Goal: Task Accomplishment & Management: Manage account settings

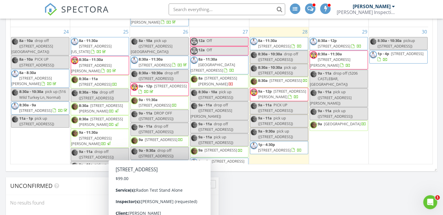
scroll to position [612, 0]
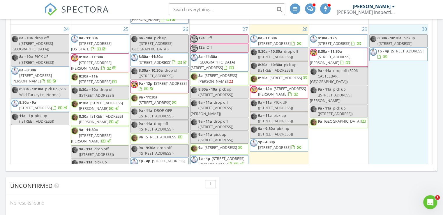
click at [397, 122] on div "30 8:30a - 10:30a pickup (1309 W Grove St, Bloomington) 1p - 4p 2818 Polo Rd, B…" at bounding box center [398, 122] width 59 height 197
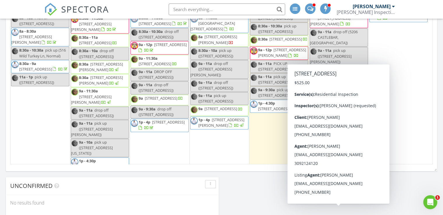
scroll to position [648, 0]
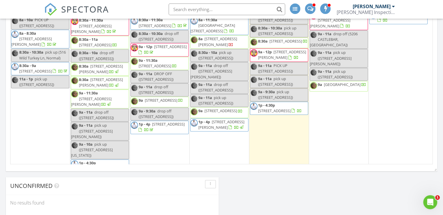
click at [394, 17] on span "2818 Polo Rd, Bloomington 61704" at bounding box center [407, 14] width 33 height 5
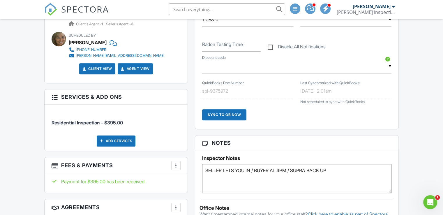
scroll to position [306, 0]
click at [280, 173] on textarea "SELLER LETS YOU IN / BUYER AT 4PM / SUPRA BACK UP" at bounding box center [296, 178] width 189 height 29
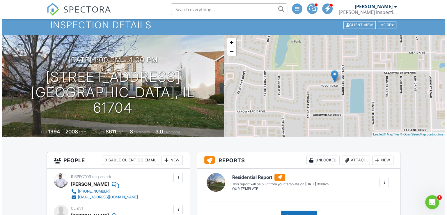
scroll to position [17, 0]
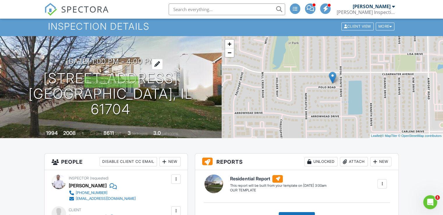
type textarea "SELLER LETS YOU IN / BUYER AT 11AM / SUPRA BACK UP"
click at [163, 70] on div at bounding box center [157, 64] width 11 height 11
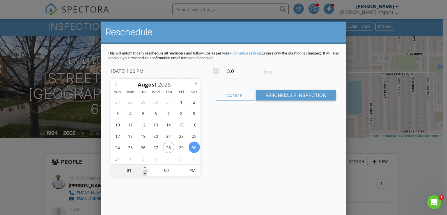
type input "08/30/2025 12:00 PM"
type input "12"
click at [143, 171] on span at bounding box center [145, 173] width 4 height 6
type input "08/30/2025 11:00 AM"
type input "11"
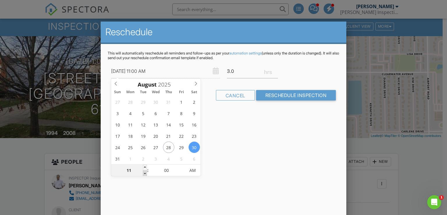
click at [143, 171] on span at bounding box center [145, 173] width 4 height 6
type input "08/30/2025 10:00 AM"
type input "10"
click at [143, 171] on span at bounding box center [145, 173] width 4 height 6
type input "08/30/2025 9:00 AM"
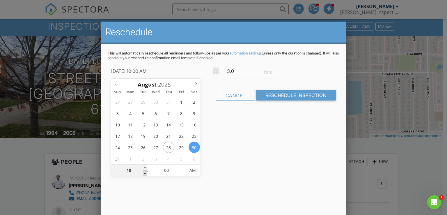
type input "09"
click at [143, 171] on span at bounding box center [145, 173] width 4 height 6
type input "08/30/2025 8:00 AM"
type input "08"
click at [143, 171] on span at bounding box center [145, 173] width 4 height 6
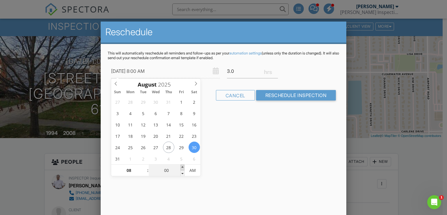
type input "08/30/2025 8:05 AM"
type input "05"
click at [183, 165] on span at bounding box center [183, 168] width 4 height 6
type input "08/30/2025 8:10 AM"
type input "10"
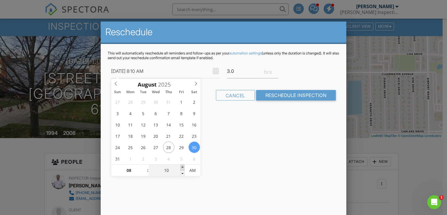
click at [183, 165] on span at bounding box center [183, 168] width 4 height 6
type input "08/30/2025 8:15 AM"
type input "15"
click at [183, 165] on span at bounding box center [183, 168] width 4 height 6
type input "08/30/2025 8:20 AM"
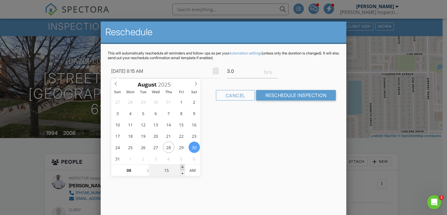
type input "20"
click at [183, 165] on span at bounding box center [183, 168] width 4 height 6
type input "08/30/2025 8:25 AM"
type input "25"
click at [183, 165] on span at bounding box center [183, 168] width 4 height 6
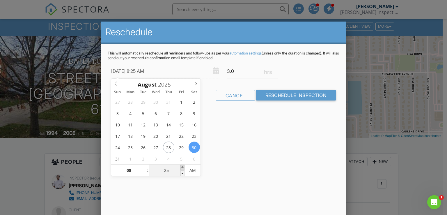
type input "08/30/2025 8:30 AM"
type input "30"
click at [183, 165] on span at bounding box center [183, 168] width 4 height 6
click at [285, 126] on div "Reschedule This will automatically reschedule all reminders and follow-ups as p…" at bounding box center [224, 124] width 246 height 204
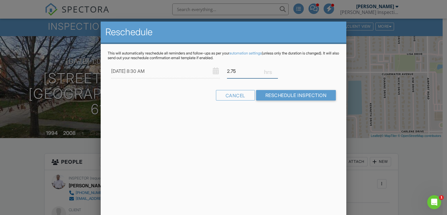
click at [274, 73] on input "2.75" at bounding box center [252, 71] width 51 height 14
type input "2.5"
click at [274, 73] on input "2.5" at bounding box center [252, 71] width 51 height 14
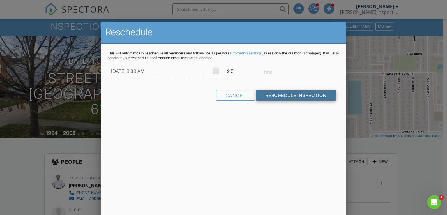
click at [282, 93] on input "Reschedule Inspection" at bounding box center [296, 95] width 80 height 10
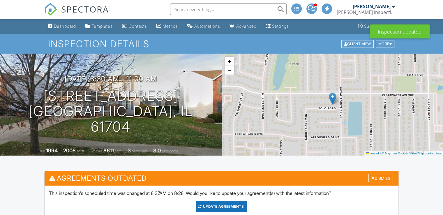
click at [232, 203] on div "Update Agreements" at bounding box center [221, 206] width 51 height 11
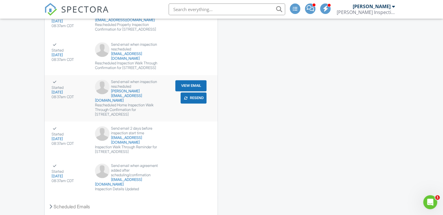
scroll to position [906, 0]
click at [217, 13] on input "text" at bounding box center [227, 9] width 116 height 12
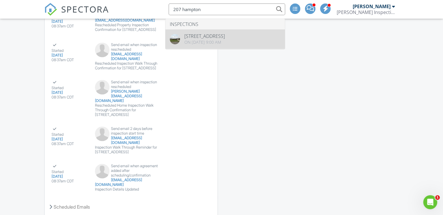
type input "207 hampton"
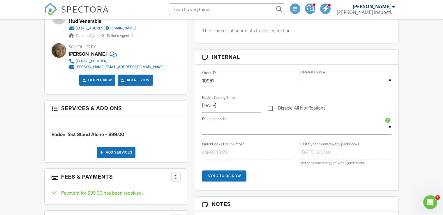
click at [218, 6] on input "text" at bounding box center [227, 9] width 116 height 12
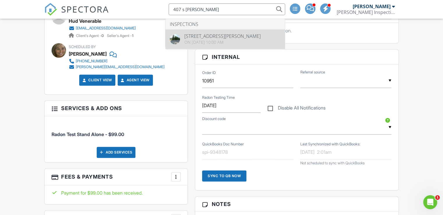
type input "407 s [PERSON_NAME]"
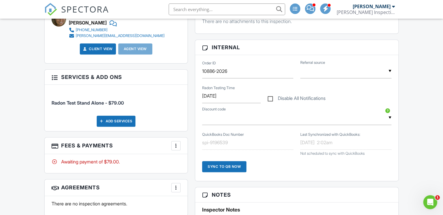
click at [175, 145] on div at bounding box center [176, 146] width 6 height 6
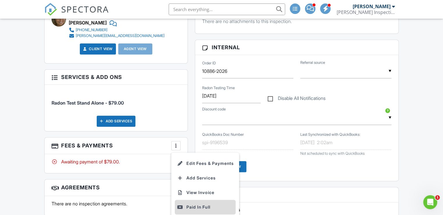
click at [191, 205] on div "Paid In Full" at bounding box center [205, 207] width 56 height 7
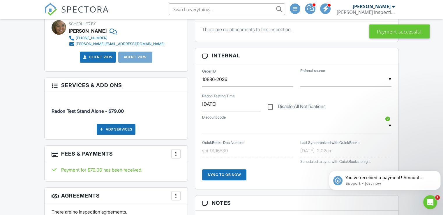
click at [179, 150] on div "More" at bounding box center [175, 153] width 9 height 9
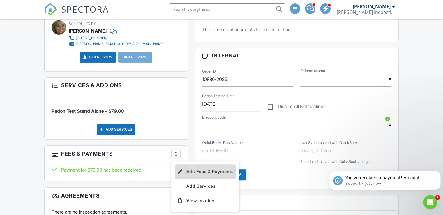
click at [189, 166] on li "Edit Fees & Payments" at bounding box center [205, 171] width 61 height 15
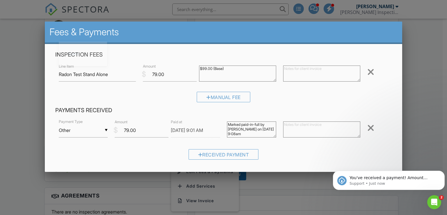
scroll to position [2, 0]
click at [105, 129] on div "▼ Other Cash Check On-Site Card Other Cash Check On-Site Card Other" at bounding box center [83, 130] width 49 height 14
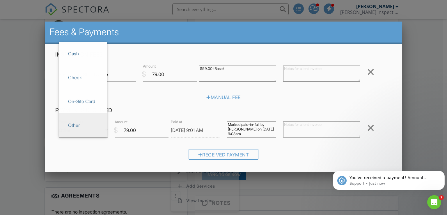
scroll to position [0, 0]
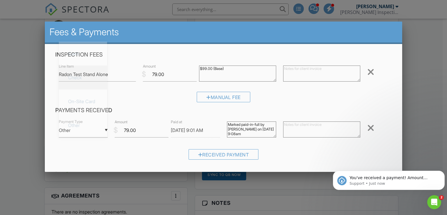
click at [89, 74] on span "Check" at bounding box center [82, 77] width 39 height 15
type input "Check"
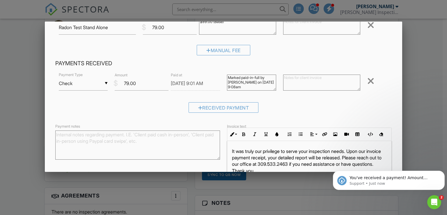
scroll to position [87, 0]
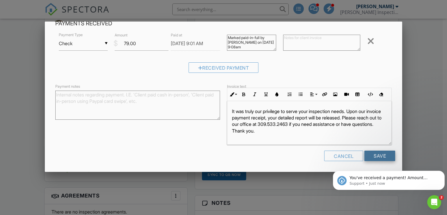
click at [374, 154] on input "Save" at bounding box center [380, 156] width 31 height 10
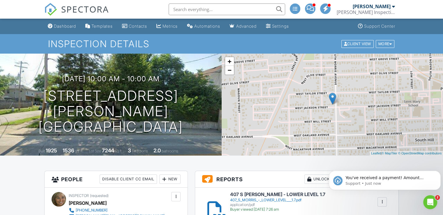
click at [270, 9] on input "text" at bounding box center [227, 9] width 116 height 12
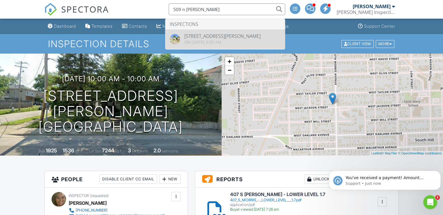
type input "509 n [PERSON_NAME]"
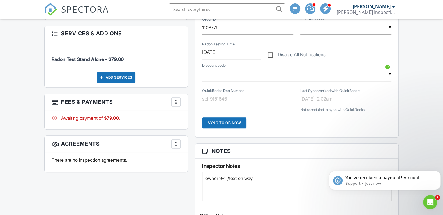
click at [175, 102] on div at bounding box center [176, 102] width 6 height 6
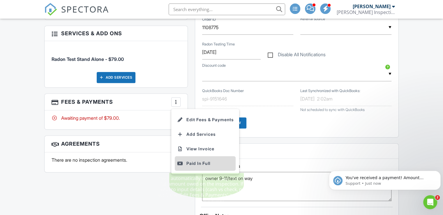
click at [191, 161] on div "Paid In Full" at bounding box center [205, 163] width 56 height 7
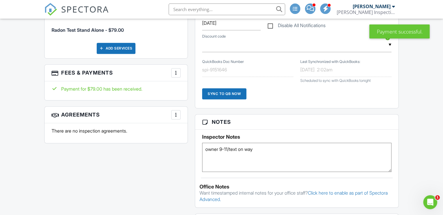
click at [176, 71] on div at bounding box center [176, 73] width 6 height 6
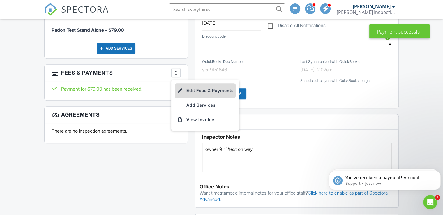
click at [191, 90] on li "Edit Fees & Payments" at bounding box center [205, 90] width 61 height 15
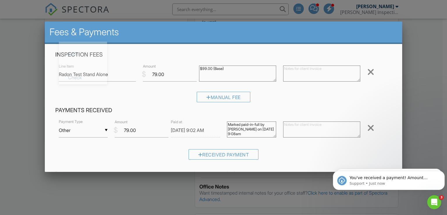
scroll to position [2, 0]
click at [82, 127] on div "▼ Other Cash Check On-Site Card Other Cash Check On-Site Card Other" at bounding box center [83, 130] width 49 height 14
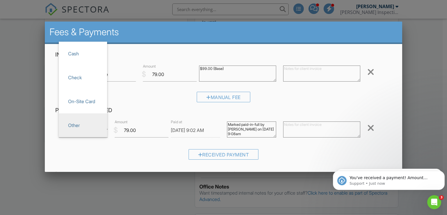
scroll to position [0, 0]
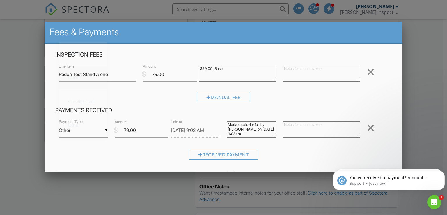
click at [88, 76] on span "Check" at bounding box center [82, 77] width 39 height 15
type input "Check"
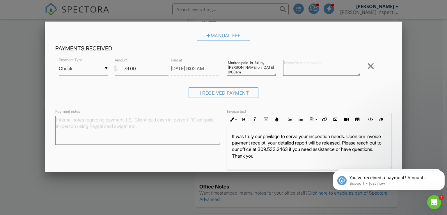
scroll to position [87, 0]
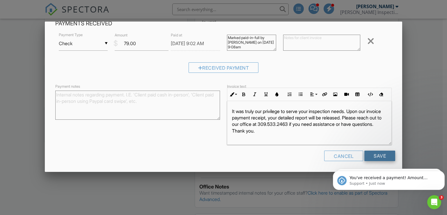
click at [376, 157] on input "Save" at bounding box center [380, 156] width 31 height 10
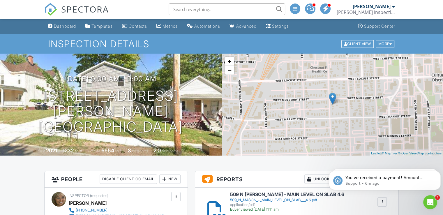
click at [193, 8] on input "text" at bounding box center [227, 9] width 116 height 12
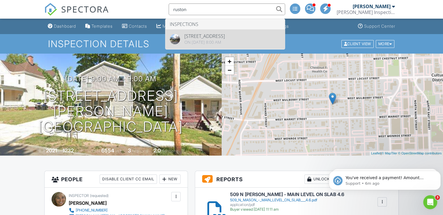
type input "ruston"
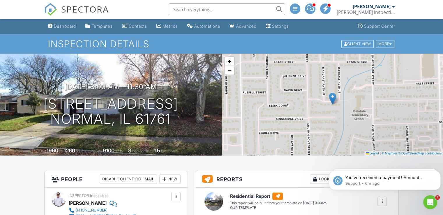
click at [216, 10] on input "text" at bounding box center [227, 9] width 116 height 12
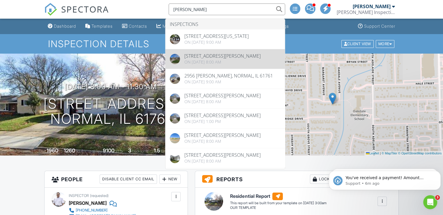
type input "shepard"
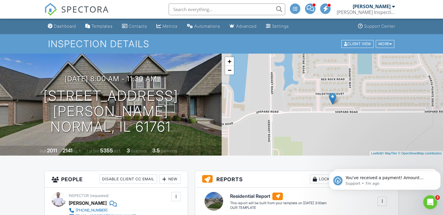
click at [238, 10] on input "text" at bounding box center [227, 9] width 116 height 12
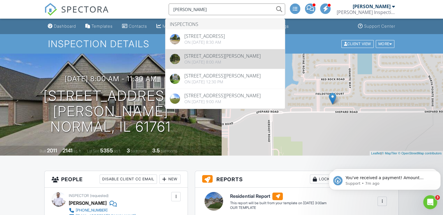
type input "ziebarth"
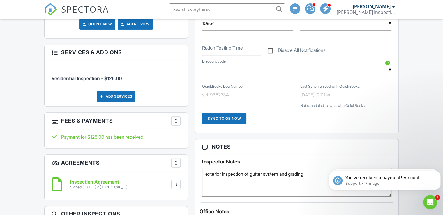
click at [242, 10] on input "text" at bounding box center [227, 9] width 116 height 12
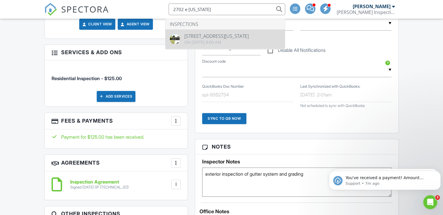
type input "2702 e washington"
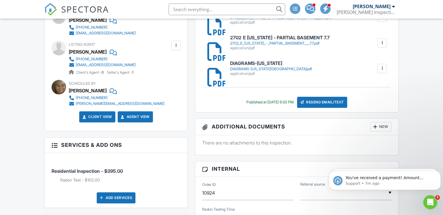
click at [266, 9] on input "text" at bounding box center [227, 9] width 116 height 12
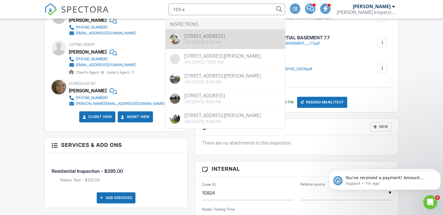
type input "103 e"
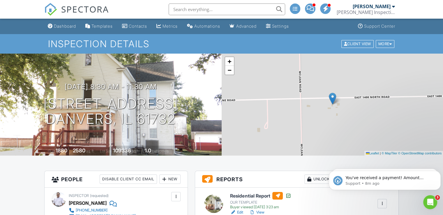
click at [269, 9] on input "text" at bounding box center [227, 9] width 116 height 12
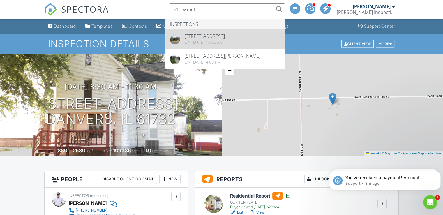
type input "511 w mul"
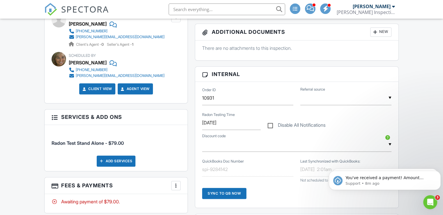
scroll to position [251, 0]
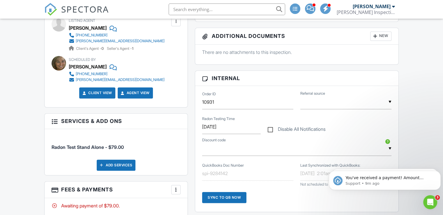
click at [257, 8] on input "text" at bounding box center [227, 9] width 116 height 12
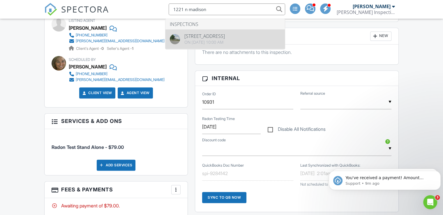
type input "1221 n madison"
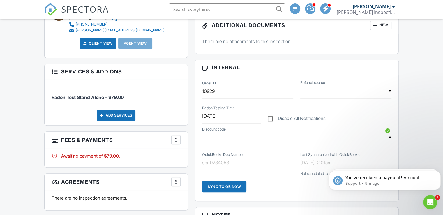
click at [248, 10] on input "text" at bounding box center [227, 9] width 116 height 12
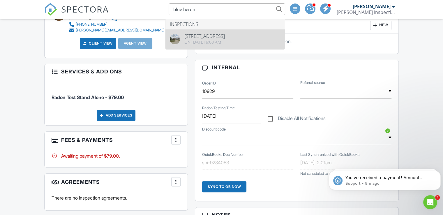
type input "blue heron"
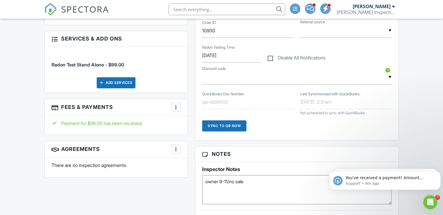
click at [242, 8] on input "text" at bounding box center [227, 9] width 116 height 12
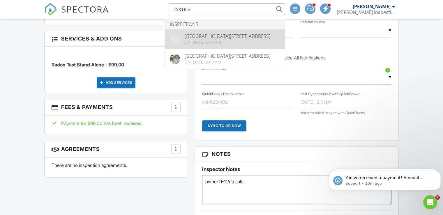
type input "25316 e"
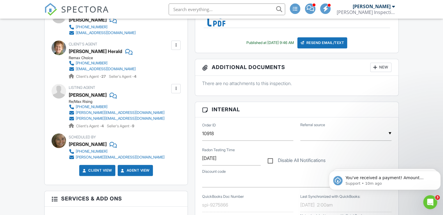
click at [233, 11] on input "text" at bounding box center [227, 9] width 116 height 12
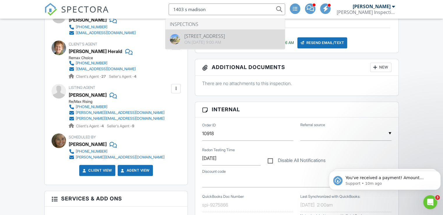
type input "1403 s madison"
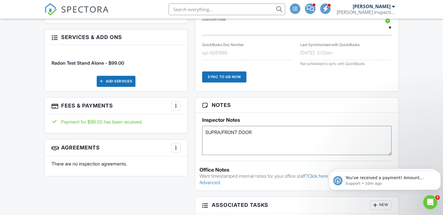
scroll to position [379, 0]
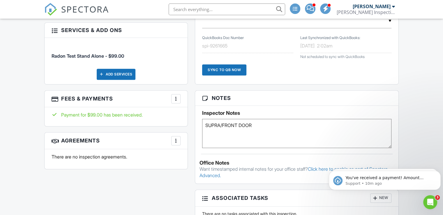
click at [176, 101] on div "More" at bounding box center [175, 98] width 9 height 9
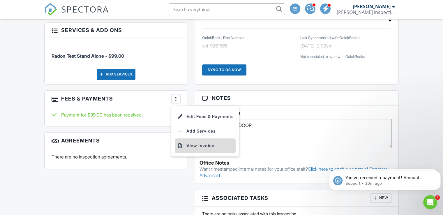
click at [210, 145] on li "View Invoice" at bounding box center [205, 145] width 61 height 15
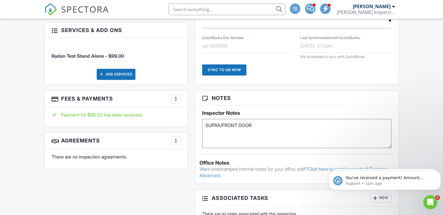
click at [175, 100] on div at bounding box center [176, 99] width 6 height 6
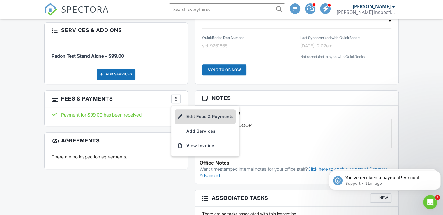
click at [184, 116] on li "Edit Fees & Payments" at bounding box center [205, 116] width 61 height 15
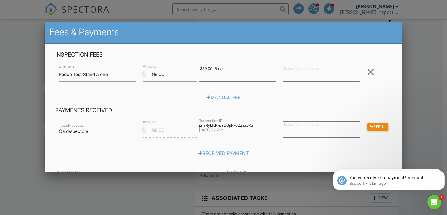
click at [410, 60] on div at bounding box center [223, 105] width 447 height 269
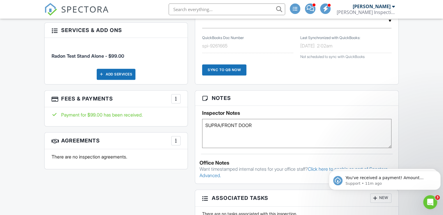
click at [278, 10] on input "text" at bounding box center [227, 9] width 116 height 12
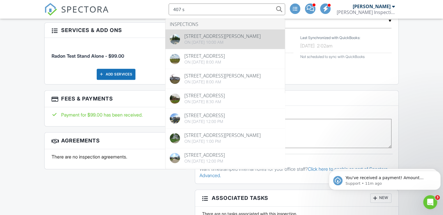
type input "407 s"
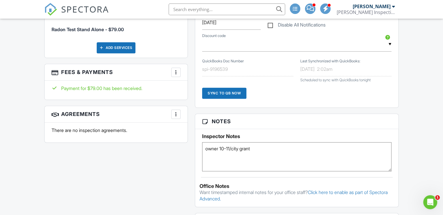
click at [177, 73] on div at bounding box center [176, 72] width 6 height 6
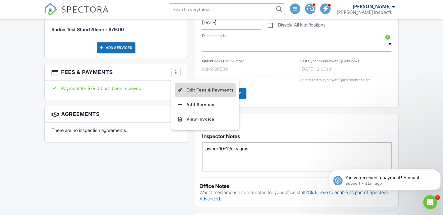
click at [193, 89] on li "Edit Fees & Payments" at bounding box center [205, 90] width 61 height 15
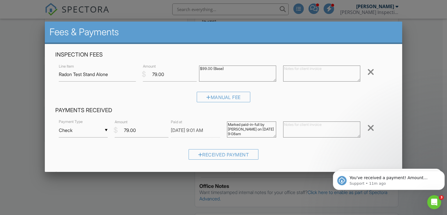
click at [423, 53] on div at bounding box center [223, 105] width 447 height 269
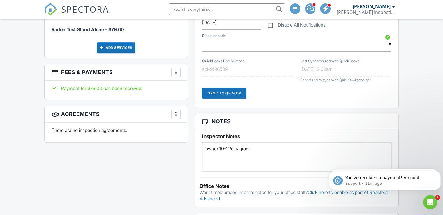
click at [271, 7] on input "text" at bounding box center [227, 9] width 116 height 12
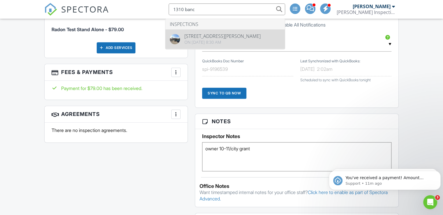
type input "1310 banc"
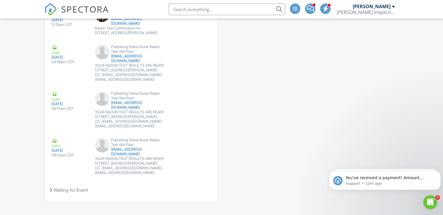
scroll to position [895, 0]
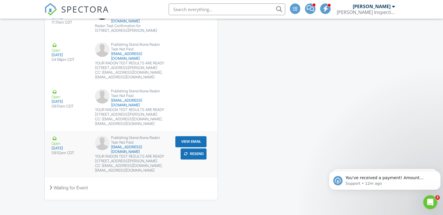
click at [196, 66] on button "Resend" at bounding box center [194, 60] width 26 height 11
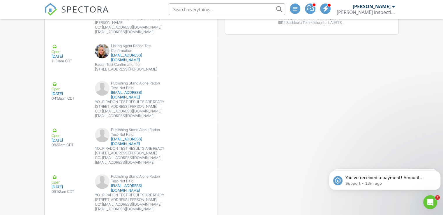
scroll to position [847, 0]
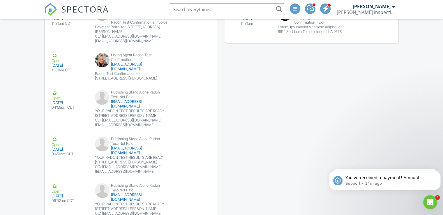
click at [227, 8] on input "text" at bounding box center [227, 9] width 116 height 12
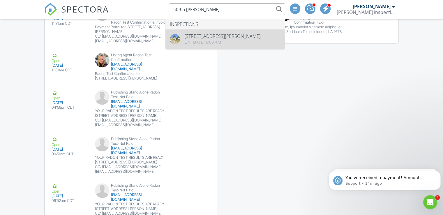
type input "509 n mason"
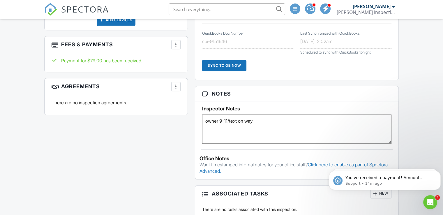
scroll to position [388, 0]
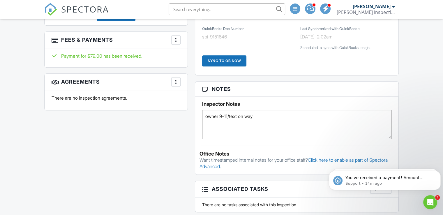
click at [221, 10] on input "text" at bounding box center [227, 9] width 116 height 12
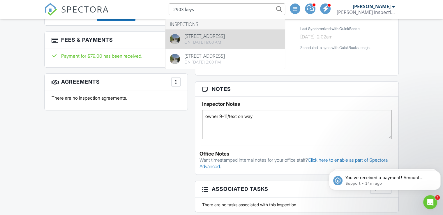
type input "2903 keys"
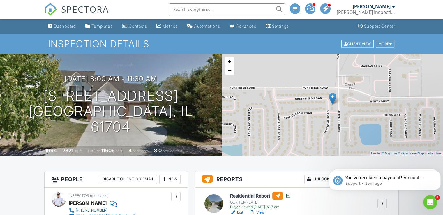
click at [267, 8] on input "text" at bounding box center [227, 9] width 116 height 12
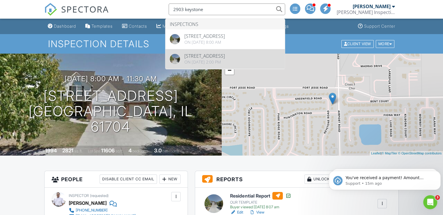
type input "2903 keystone"
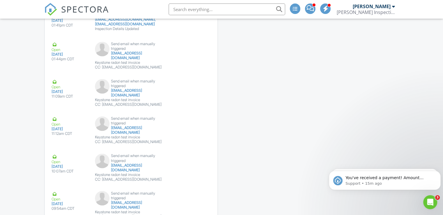
scroll to position [982, 0]
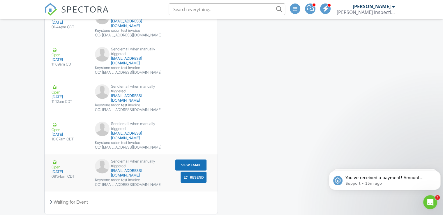
click at [199, 33] on button "Resend" at bounding box center [194, 27] width 26 height 11
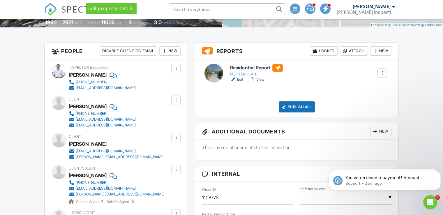
scroll to position [128, 0]
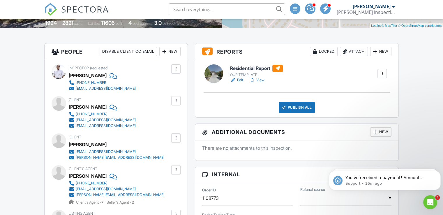
click at [208, 8] on input "text" at bounding box center [227, 9] width 116 height 12
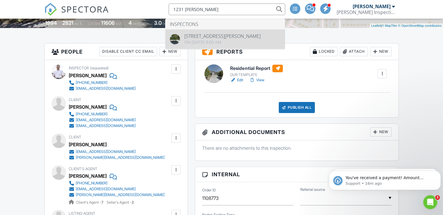
type input "1231 townley"
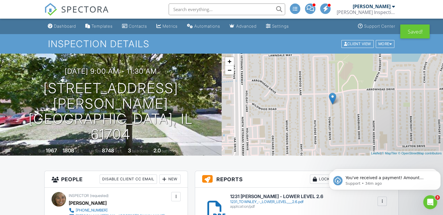
click at [223, 13] on input "text" at bounding box center [227, 9] width 116 height 12
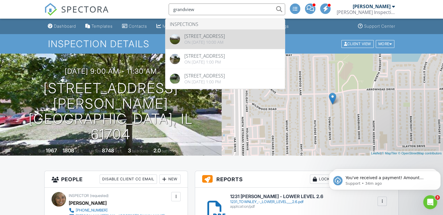
type input "grandview"
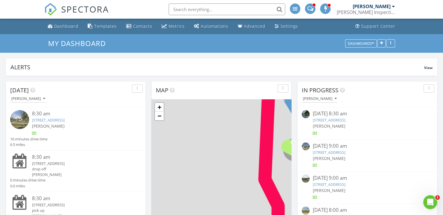
click at [225, 4] on input "text" at bounding box center [227, 9] width 116 height 12
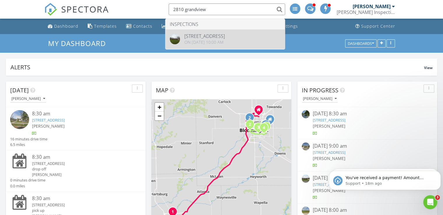
type input "2810 grandview"
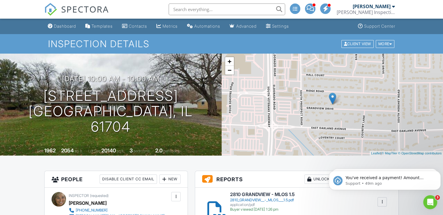
click at [216, 11] on input "text" at bounding box center [227, 9] width 116 height 12
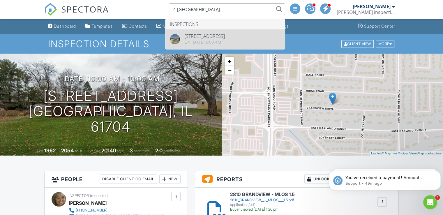
type input "4 [GEOGRAPHIC_DATA]"
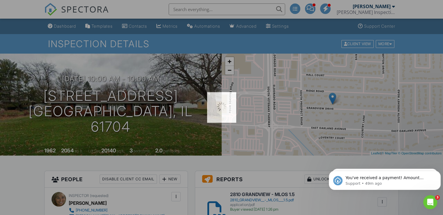
click at [225, 40] on div at bounding box center [221, 107] width 443 height 215
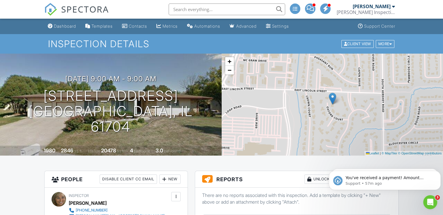
click at [222, 10] on input "text" at bounding box center [227, 9] width 116 height 12
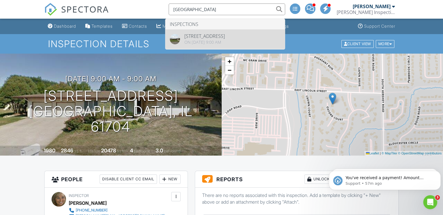
type input "HAMPTON"
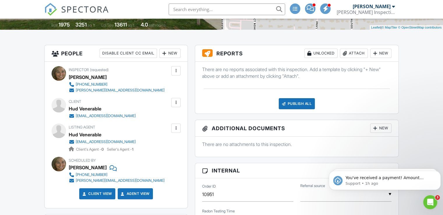
scroll to position [128, 0]
